Goal: Understand process/instructions: Learn how to perform a task or action

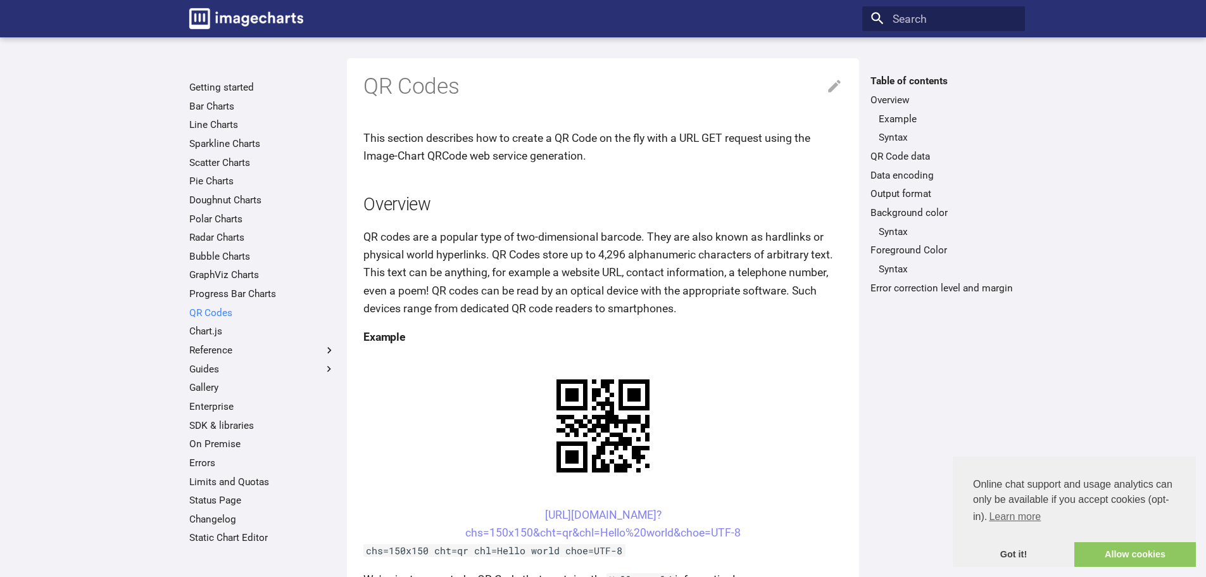
click at [209, 311] on link "QR Codes" at bounding box center [262, 312] width 146 height 13
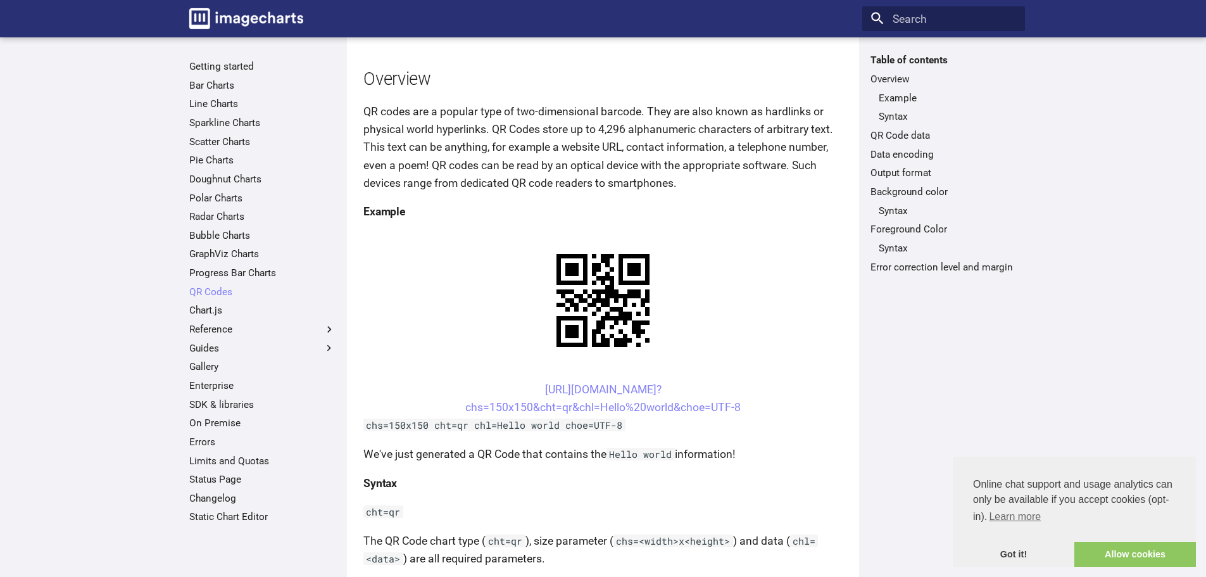
scroll to position [127, 0]
click at [524, 387] on link "https://image-charts.com/chart? chs=150x150&cht=qr&chl=Hello%20world&choe=UTF-8" at bounding box center [602, 397] width 275 height 30
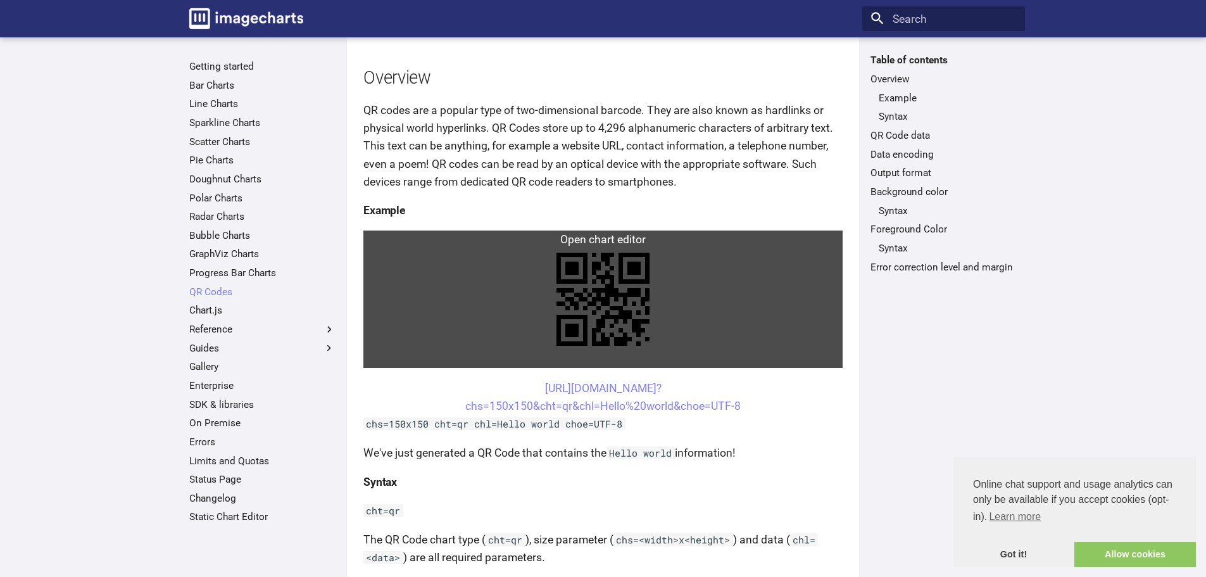
click at [546, 324] on link at bounding box center [602, 298] width 479 height 137
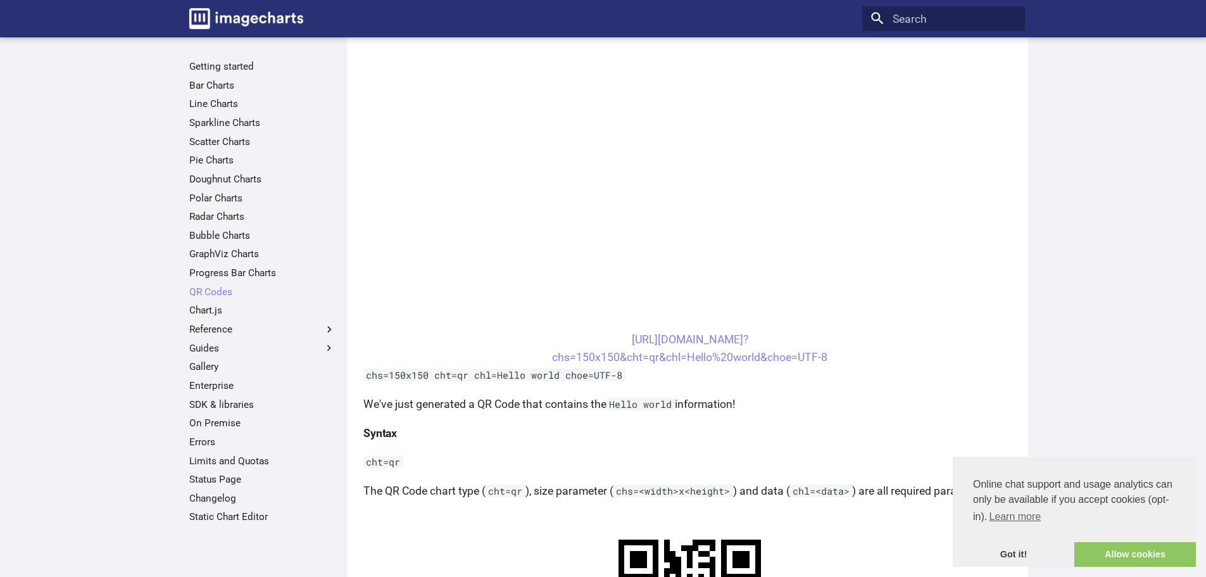
scroll to position [380, 0]
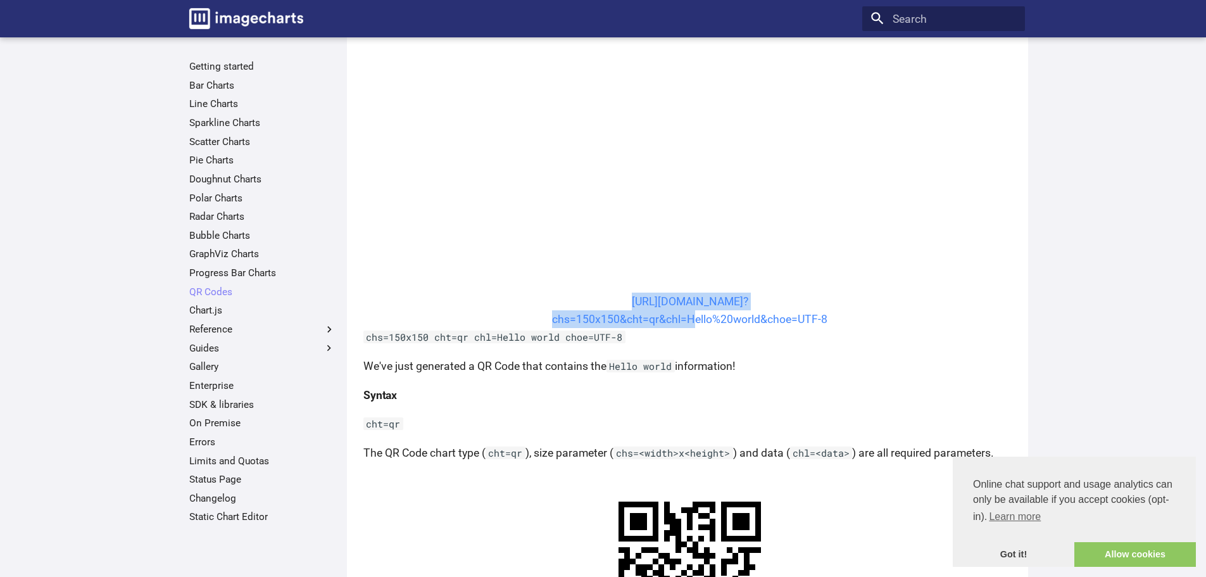
drag, startPoint x: 606, startPoint y: 300, endPoint x: 690, endPoint y: 323, distance: 87.2
click at [690, 323] on center "https://image-charts.com/chart? chs=150x150&cht=qr&chl=Hello%20world&choe=UTF-8" at bounding box center [689, 309] width 653 height 35
copy link "https://image-charts.com/chart? chs=150x150&cht=qr&chl="
